Goal: Find specific page/section: Find specific page/section

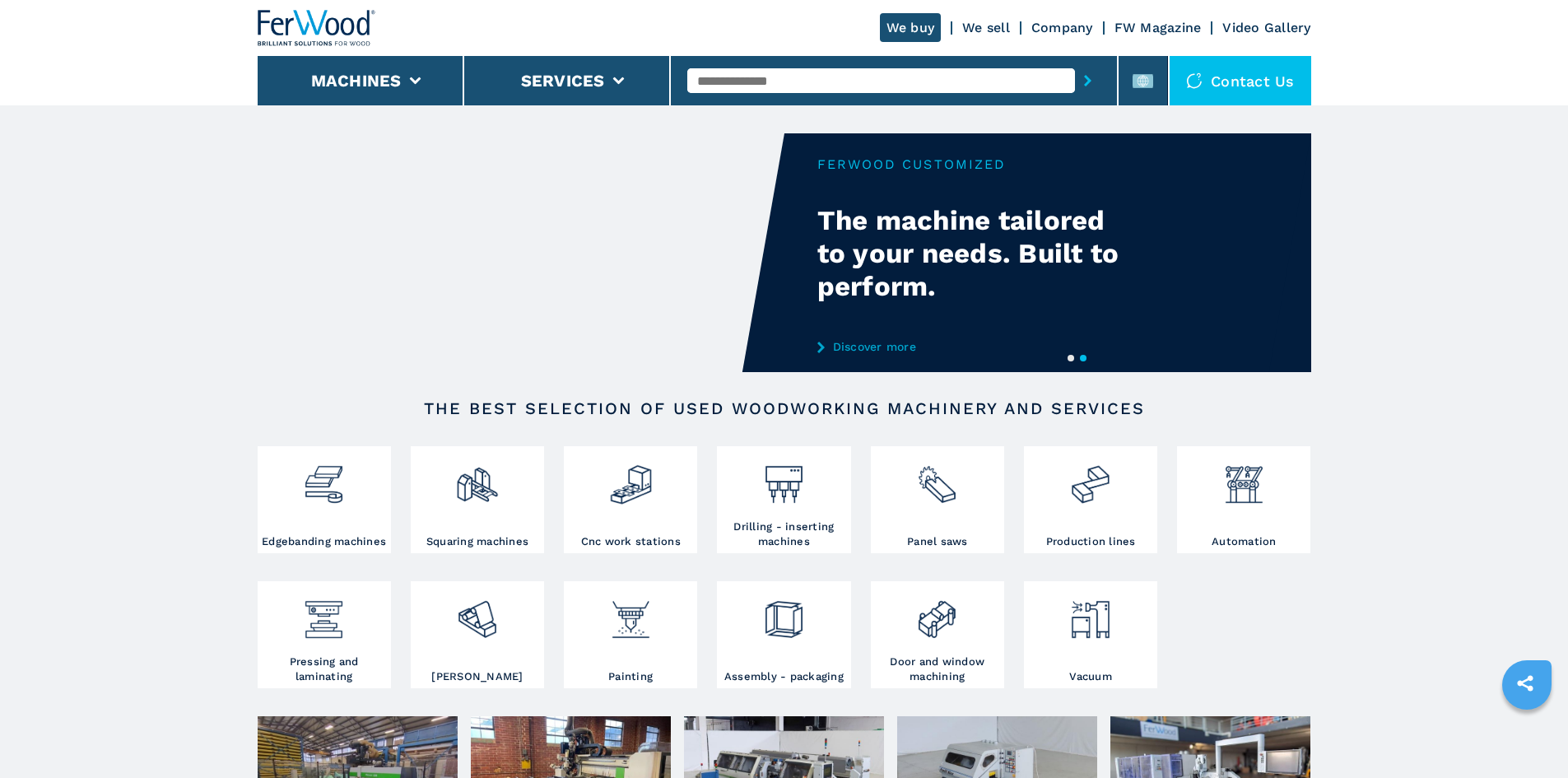
click at [906, 82] on input "text" at bounding box center [881, 80] width 387 height 25
paste input "******"
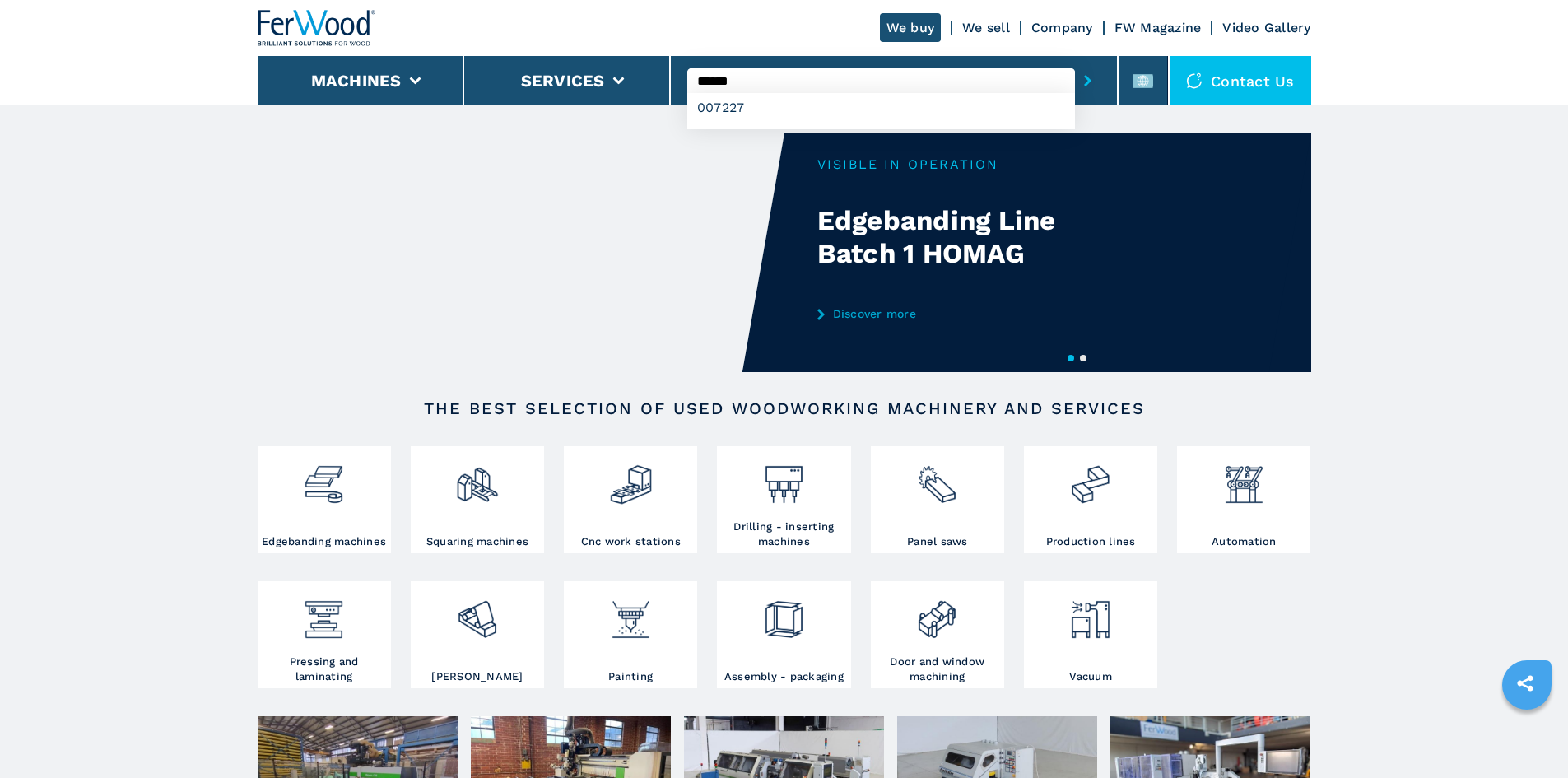
type input "******"
click at [1076, 78] on button "submit-button" at bounding box center [1088, 80] width 25 height 38
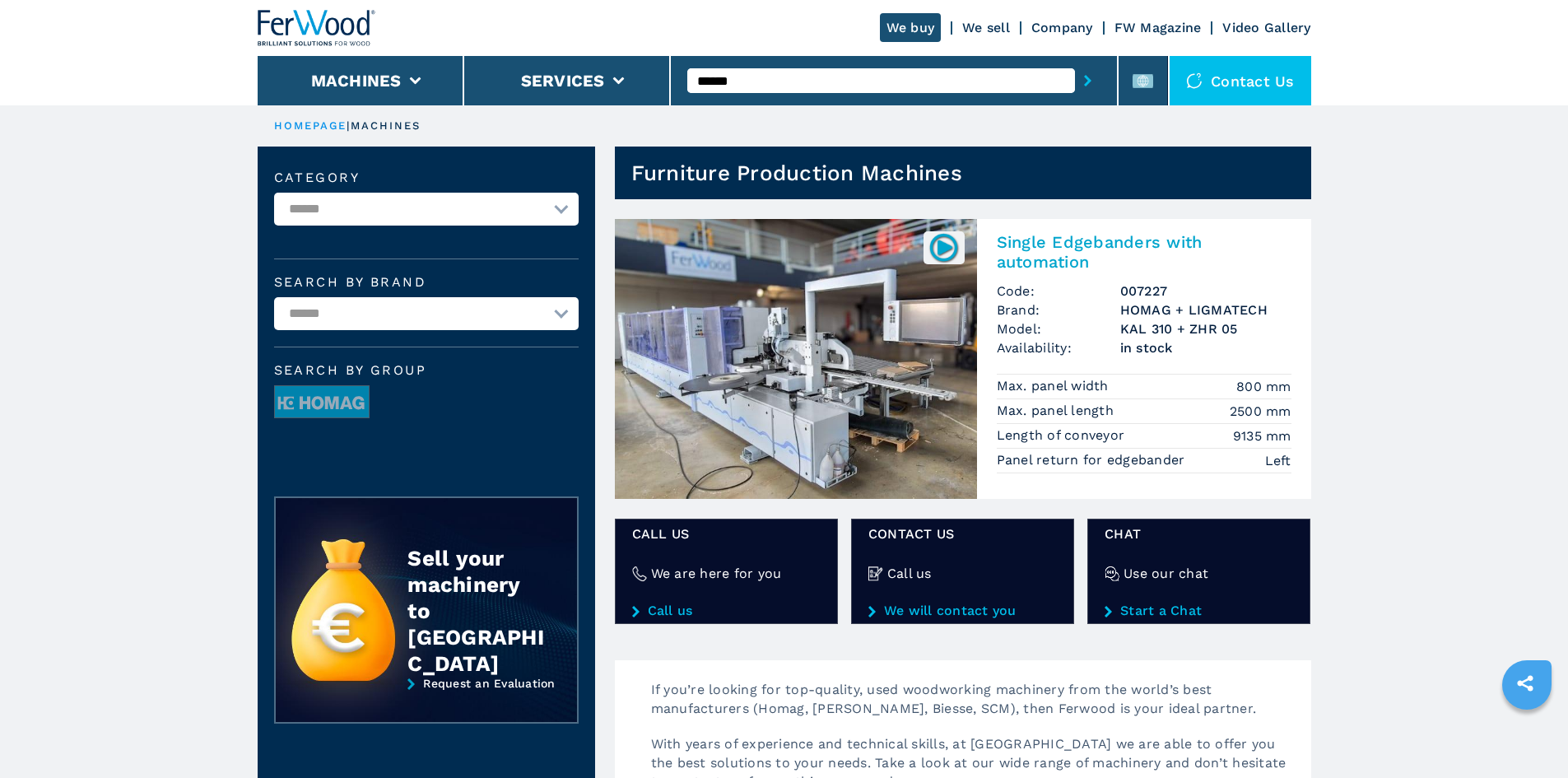
click at [1098, 246] on h2 "Single Edgebanders with automation" at bounding box center [1144, 252] width 295 height 39
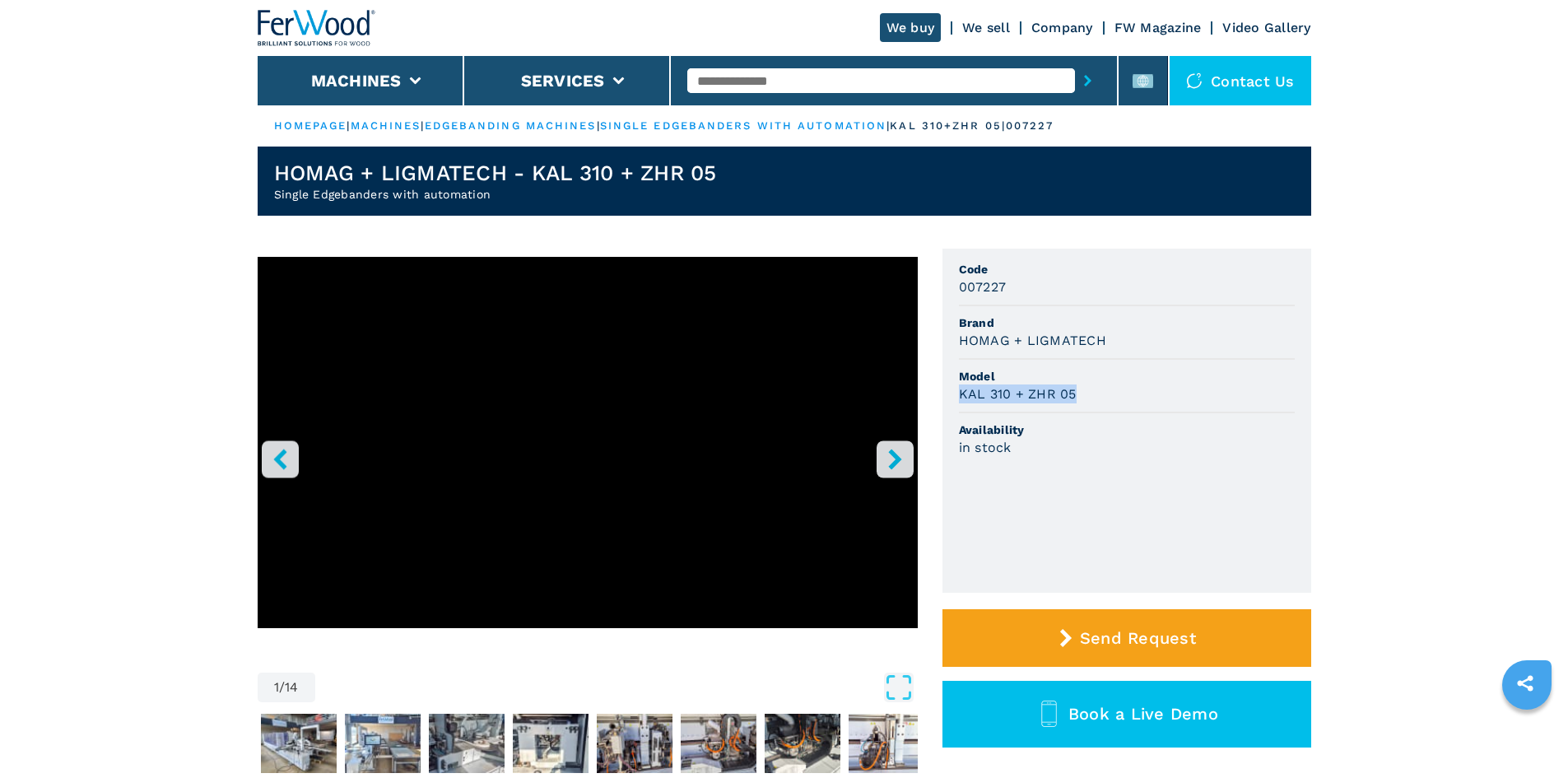
drag, startPoint x: 963, startPoint y: 392, endPoint x: 1080, endPoint y: 392, distance: 117.0
click at [1080, 392] on div "KAL 310 + ZHR 05" at bounding box center [1127, 393] width 336 height 19
copy h3 "KAL 310 + ZHR 05"
click at [1119, 389] on div "KAL 310 + ZHR 05" at bounding box center [1127, 393] width 336 height 19
drag, startPoint x: 1003, startPoint y: 286, endPoint x: 951, endPoint y: 290, distance: 52.2
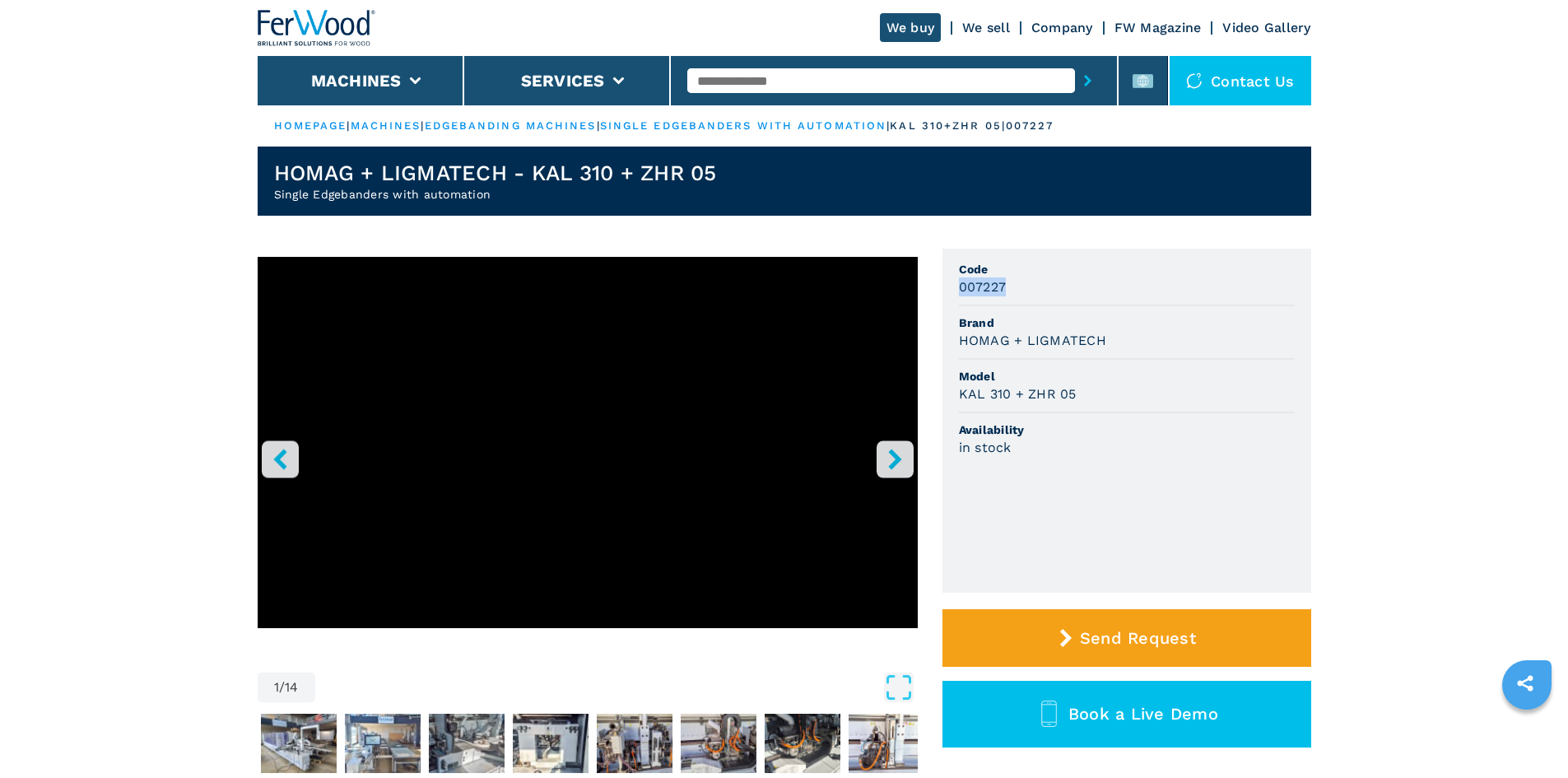
click at [951, 290] on ul "Code 007227 Brand HOMAG + LIGMATECH Model KAL 310 + ZHR 05 Availability in stock" at bounding box center [1127, 421] width 369 height 344
copy h3 "007227"
click at [1029, 276] on span "Code" at bounding box center [1127, 269] width 336 height 17
